Goal: Find specific page/section: Find specific page/section

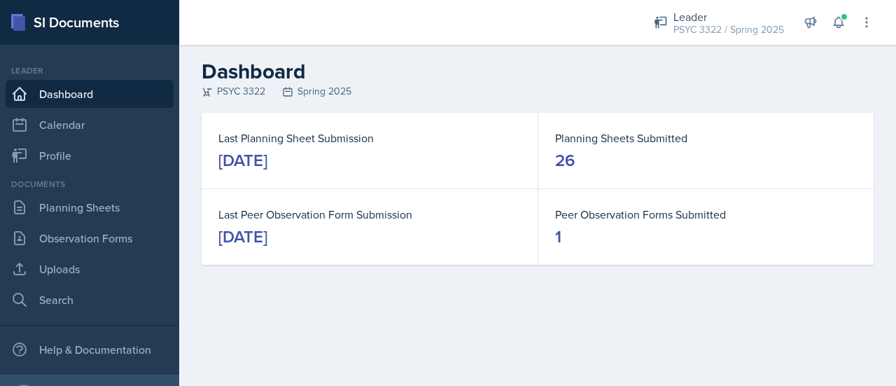
scroll to position [2166, 0]
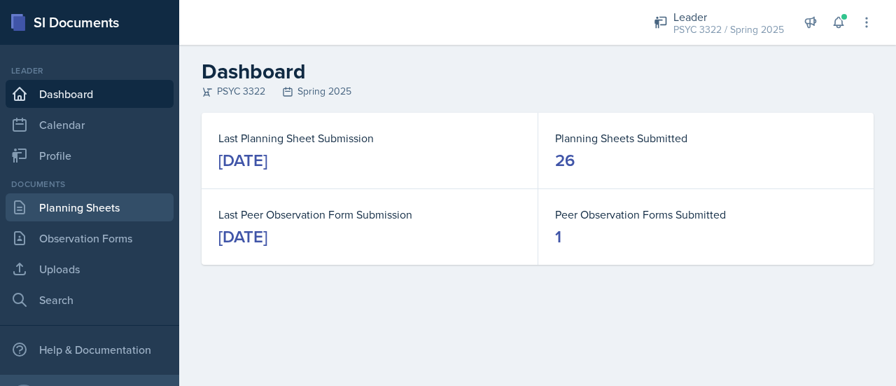
click at [90, 200] on link "Planning Sheets" at bounding box center [90, 207] width 168 height 28
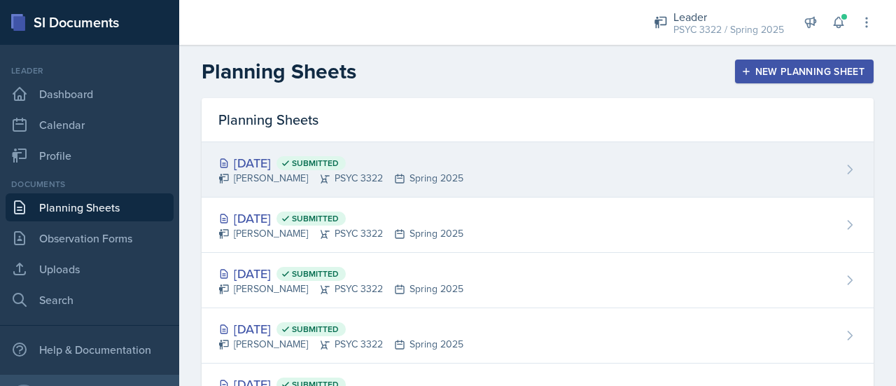
click at [256, 176] on div "[PERSON_NAME] PSYC 3322 Spring 2025" at bounding box center [340, 178] width 245 height 15
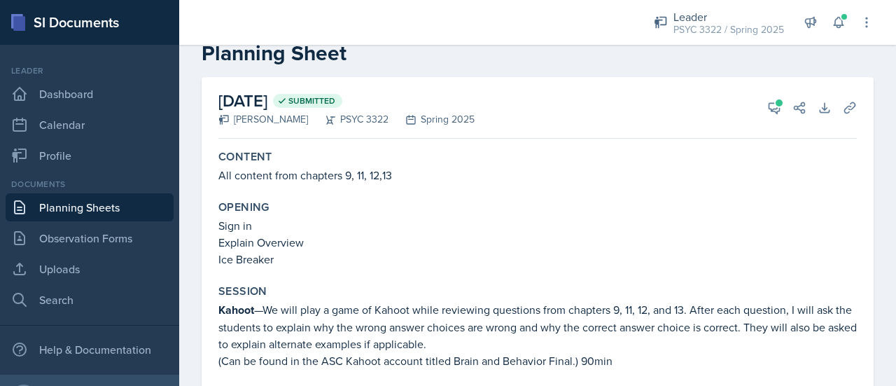
scroll to position [32, 0]
click at [84, 211] on link "Planning Sheets" at bounding box center [90, 207] width 168 height 28
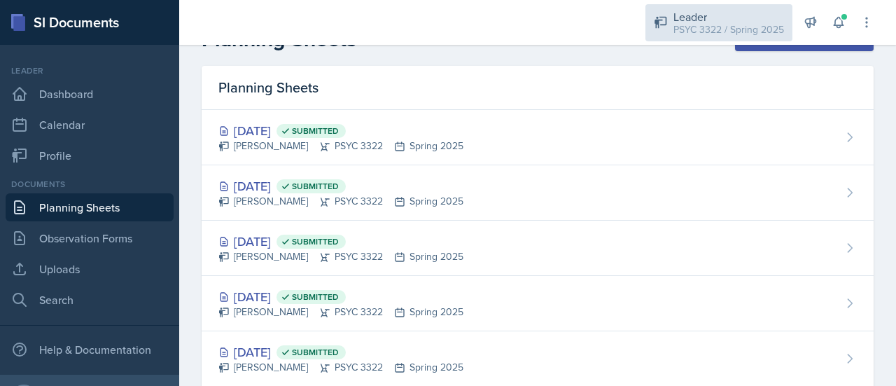
click at [709, 33] on div "PSYC 3322 / Spring 2025" at bounding box center [729, 29] width 111 height 15
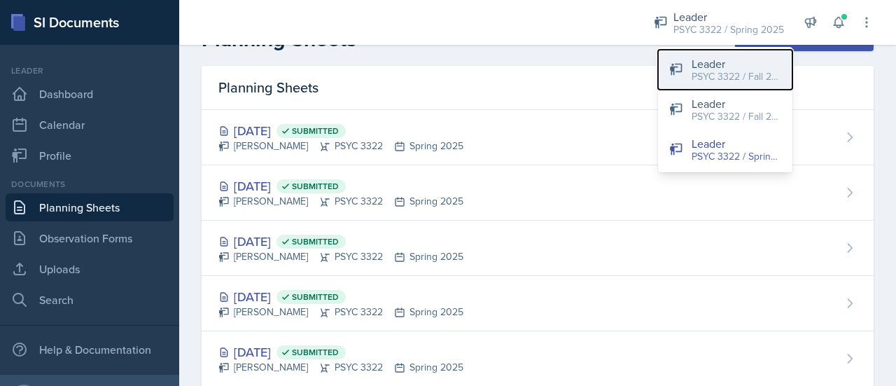
click at [691, 64] on button "Leader PSYC 3322 / Fall 2025" at bounding box center [725, 70] width 134 height 40
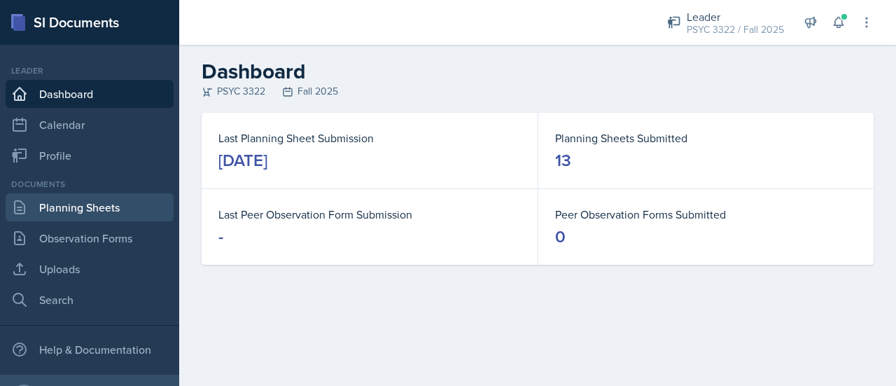
click at [37, 216] on link "Planning Sheets" at bounding box center [90, 207] width 168 height 28
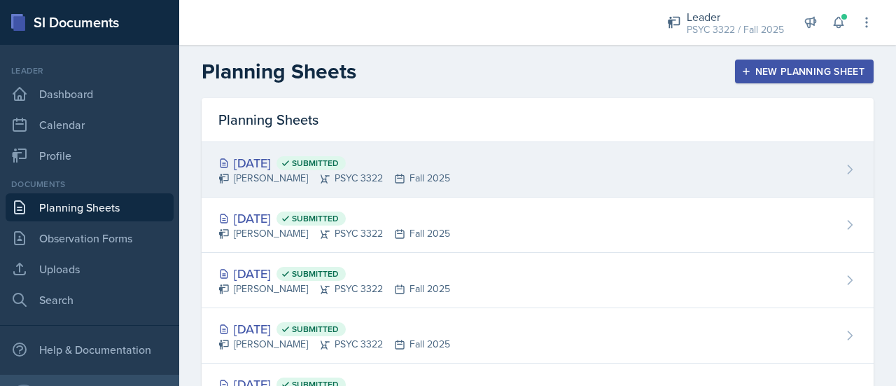
click at [283, 151] on div "[DATE] Submitted [PERSON_NAME] PSYC 3322 Fall 2025" at bounding box center [538, 169] width 672 height 55
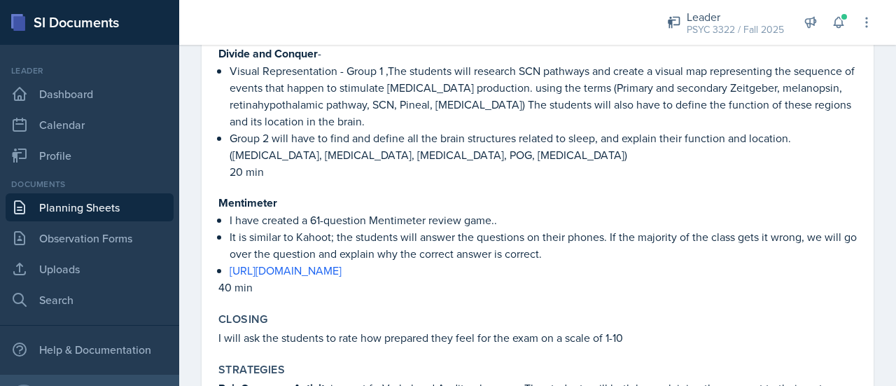
scroll to position [1316, 0]
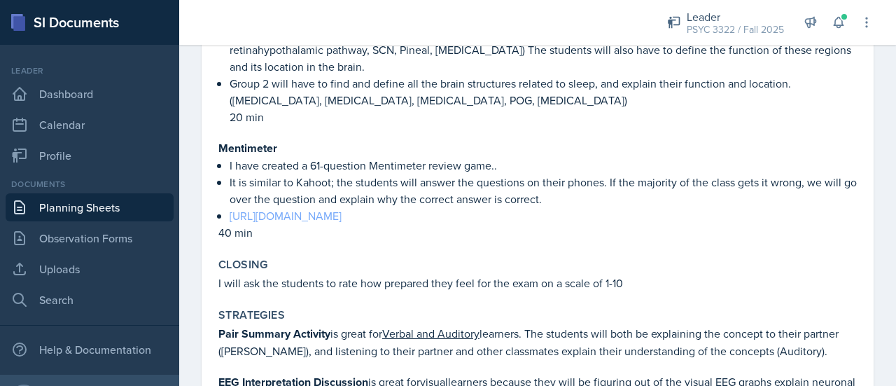
click at [342, 208] on link "[URL][DOMAIN_NAME]" at bounding box center [286, 215] width 112 height 15
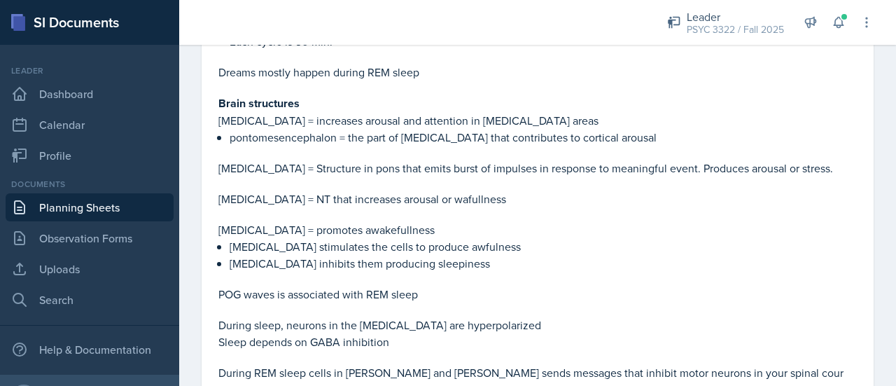
scroll to position [508, 0]
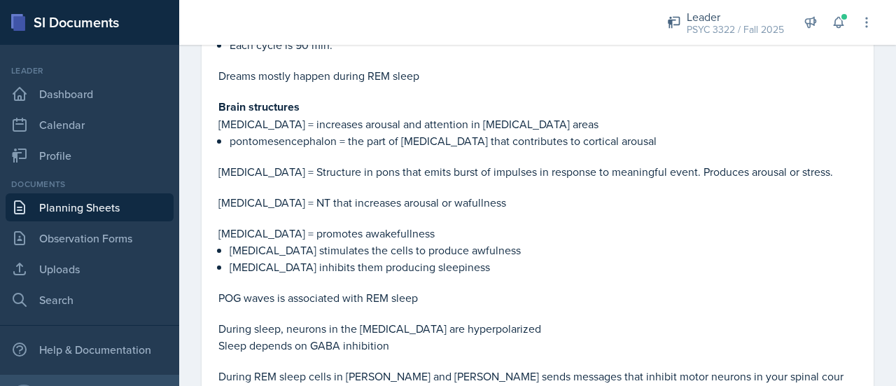
drag, startPoint x: 368, startPoint y: 170, endPoint x: 723, endPoint y: 214, distance: 357.7
click at [723, 214] on p at bounding box center [537, 218] width 639 height 14
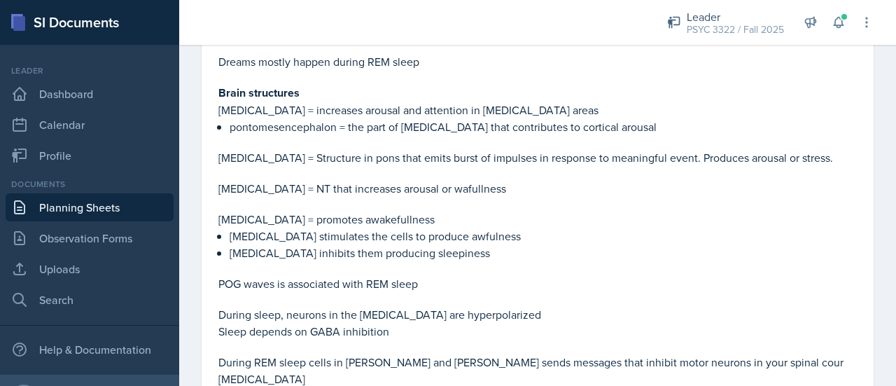
scroll to position [524, 0]
